Goal: Navigation & Orientation: Go to known website

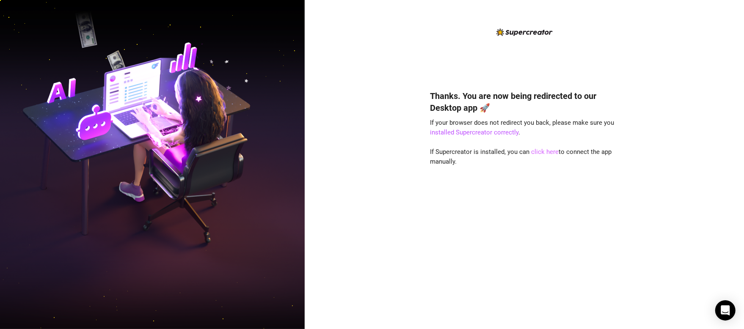
click at [546, 153] on link "click here" at bounding box center [545, 152] width 28 height 8
